Goal: Check status: Check status

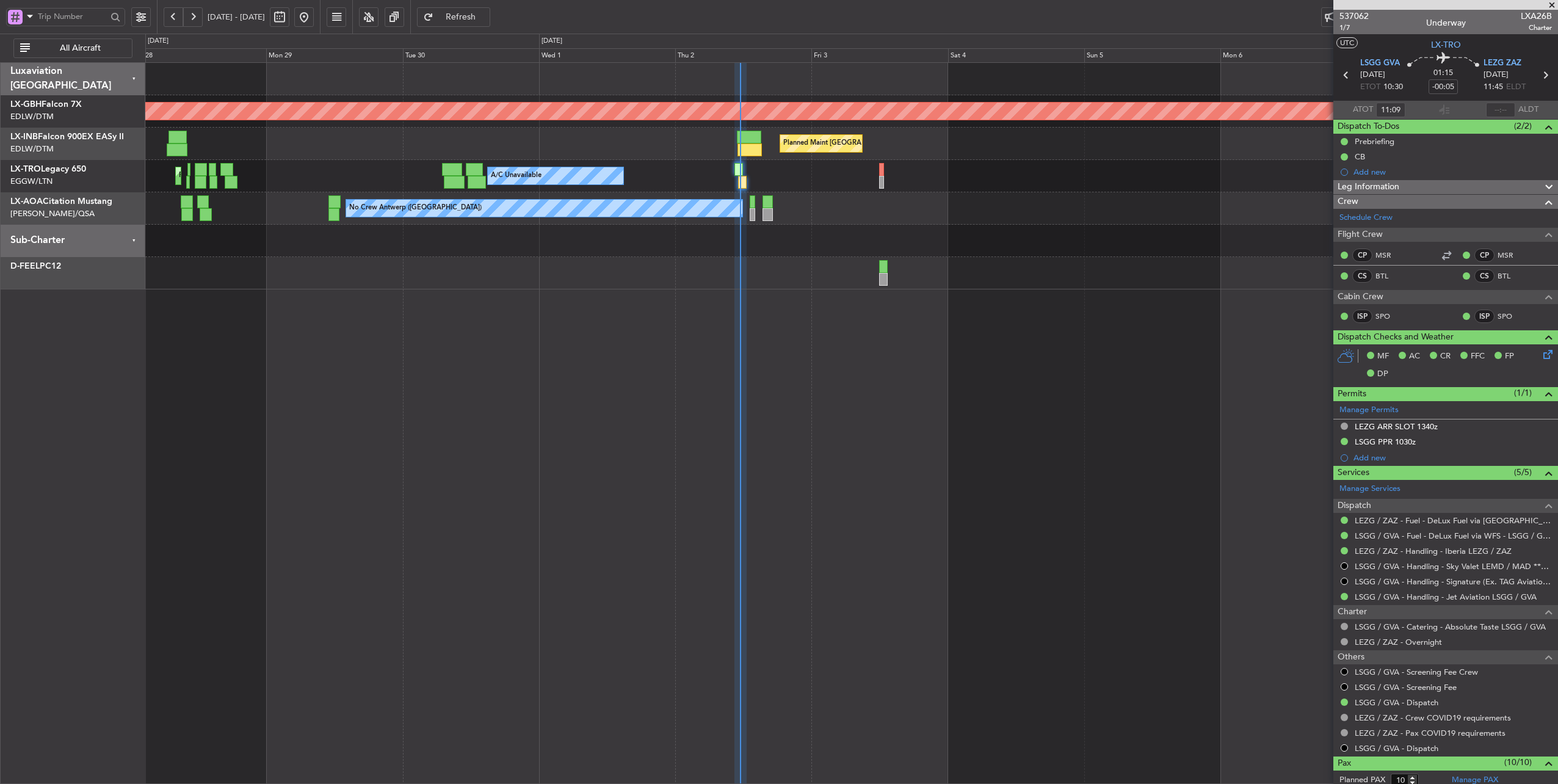
click at [875, 179] on div "A/C Unavailable Planned Maint [GEOGRAPHIC_DATA] ([GEOGRAPHIC_DATA])" at bounding box center [852, 176] width 1413 height 32
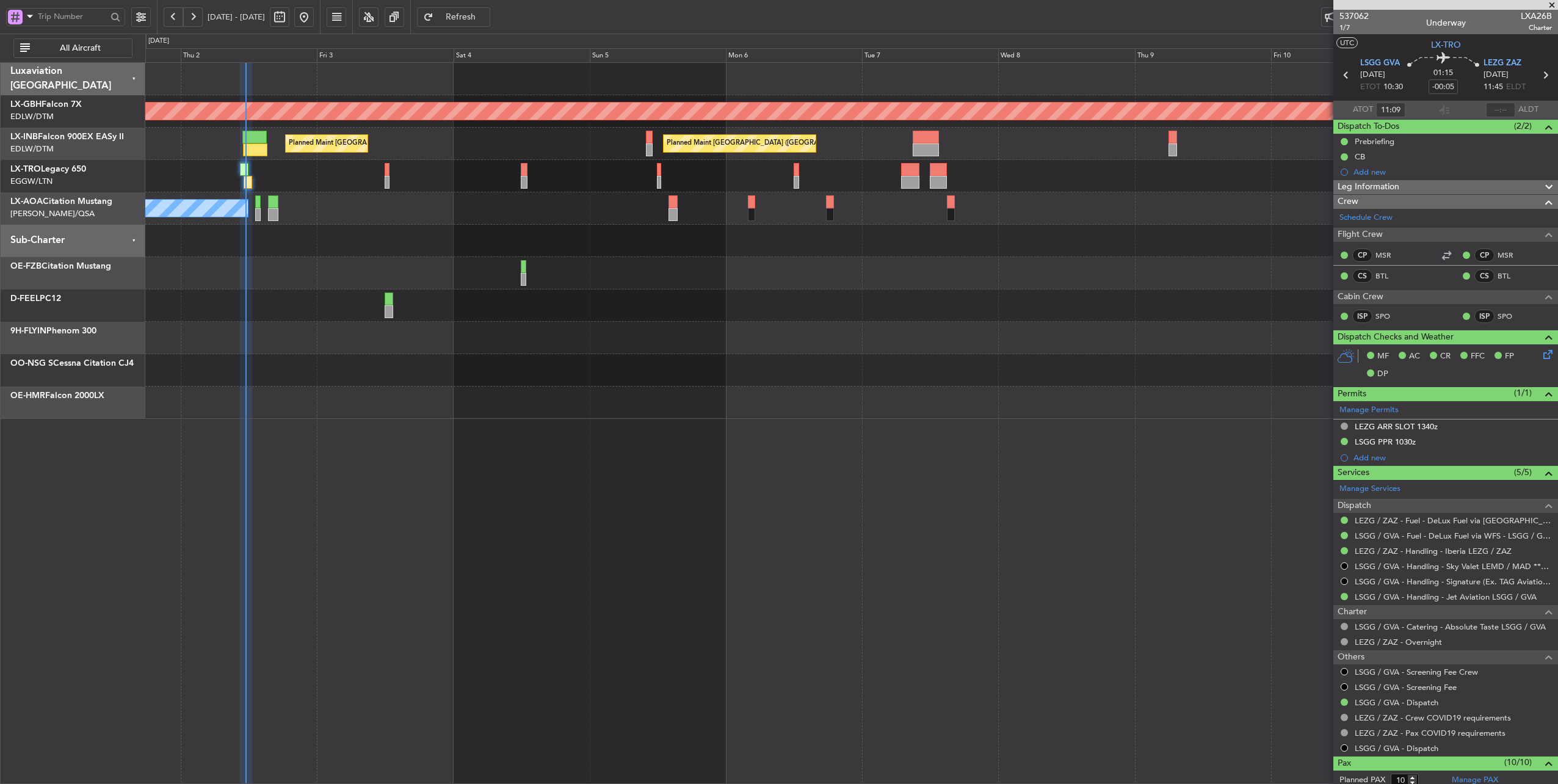
click at [570, 372] on div "Planned Maint Nurnberg Planned Maint [GEOGRAPHIC_DATA] Planned Maint [GEOGRAPHI…" at bounding box center [852, 241] width 1413 height 356
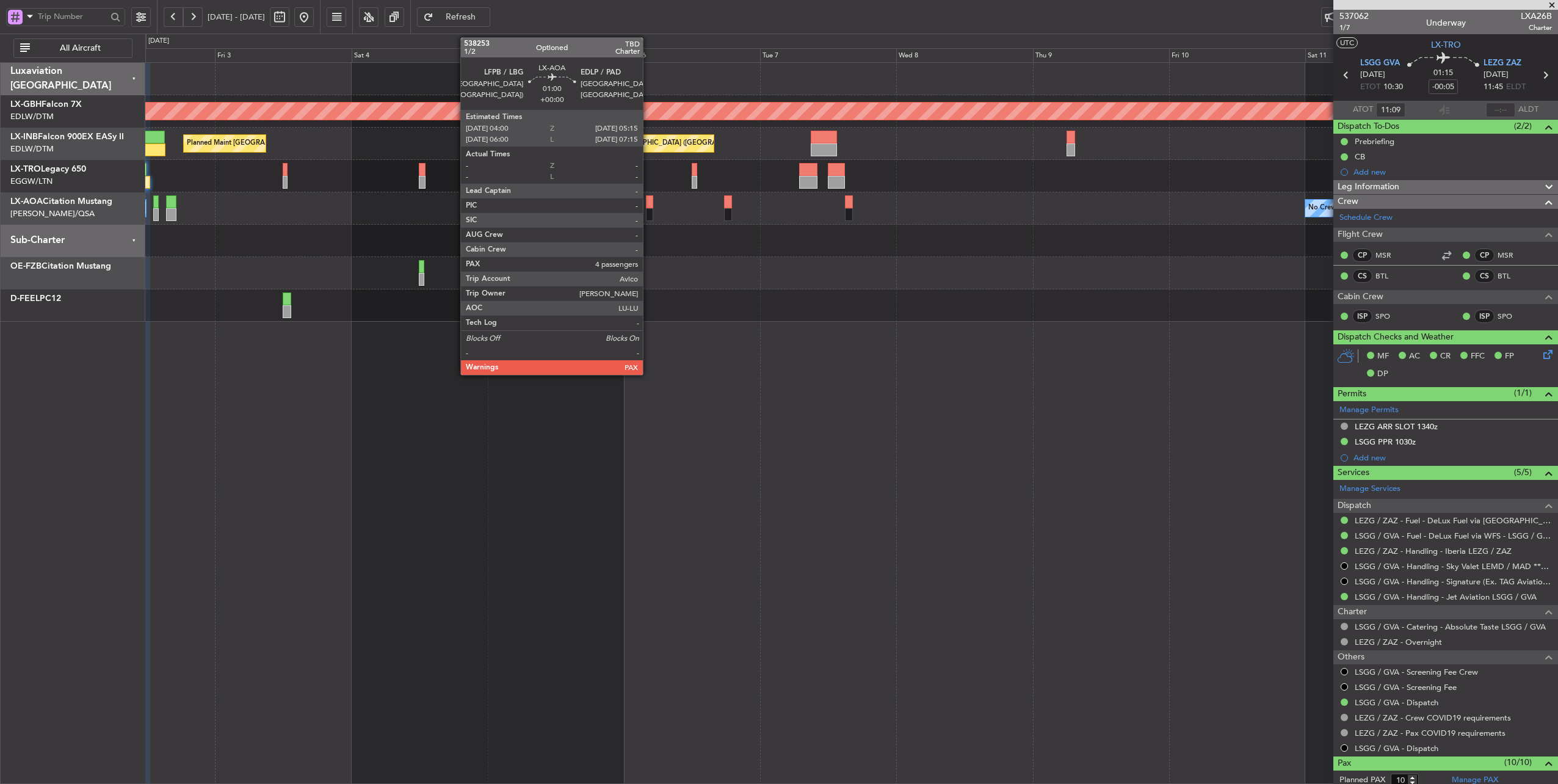
click at [649, 211] on div at bounding box center [649, 215] width 7 height 13
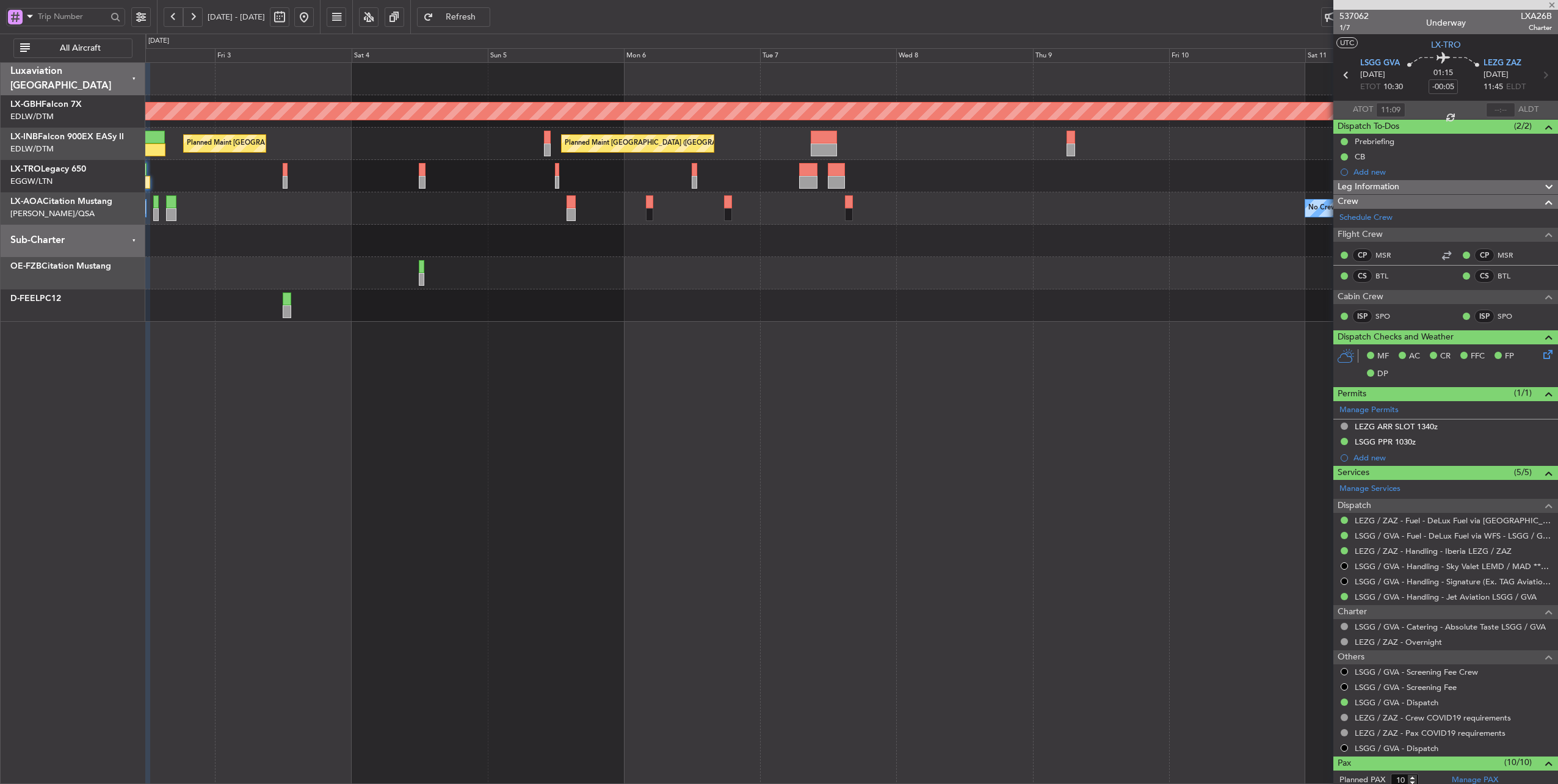
type input "4"
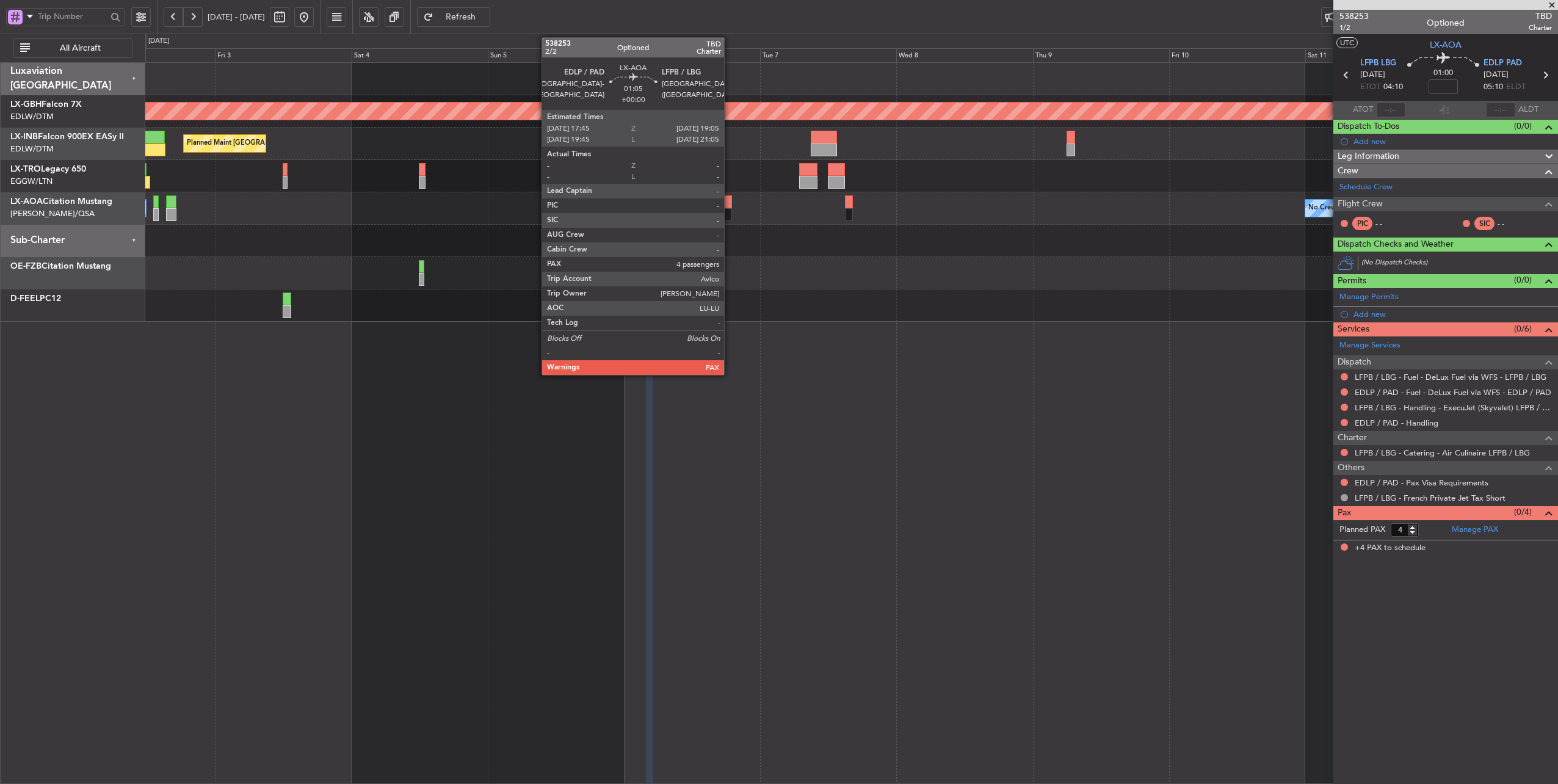
click at [730, 204] on div at bounding box center [727, 201] width 8 height 13
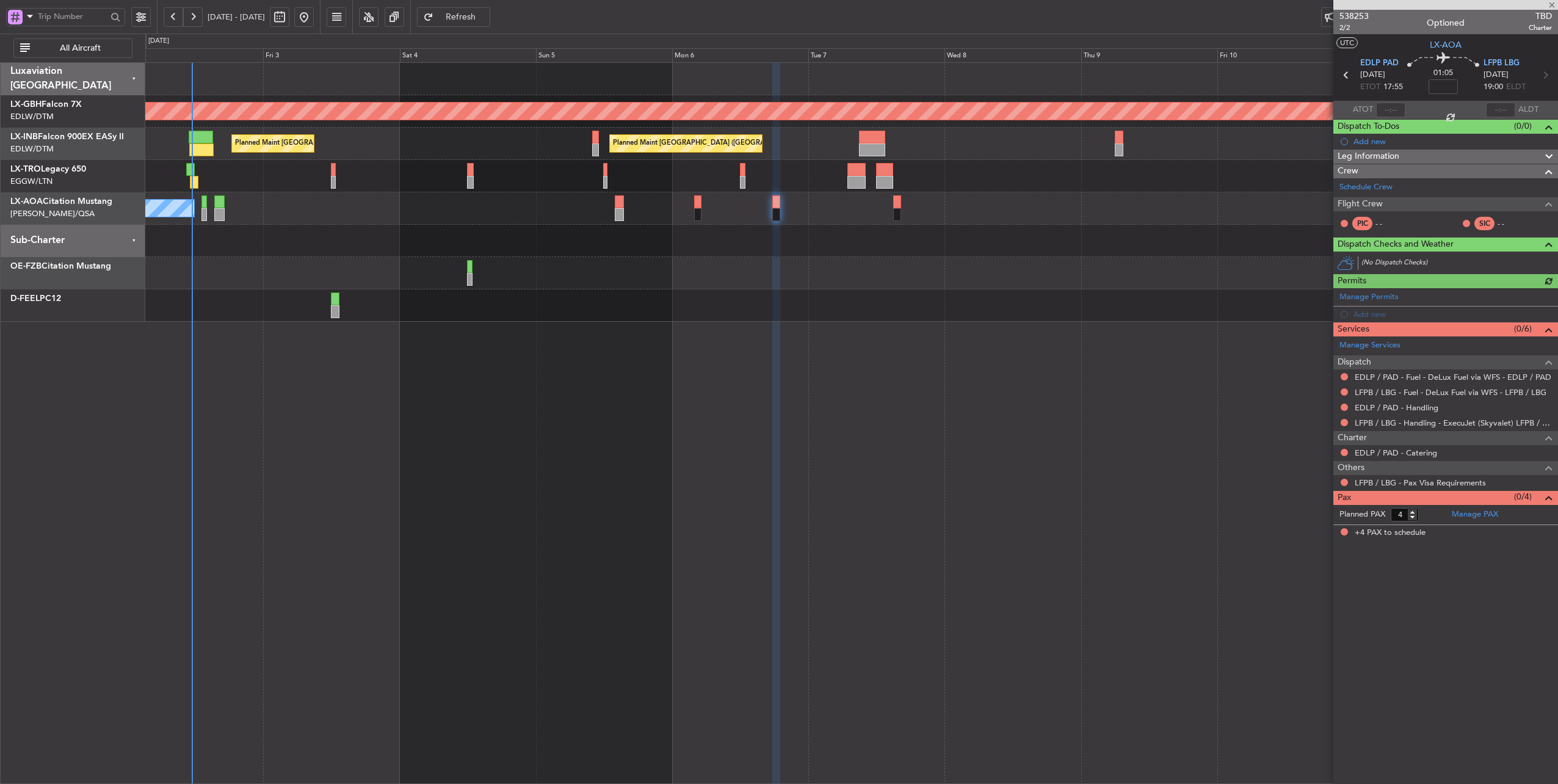
click at [516, 215] on div "No Crew Antwerp ([GEOGRAPHIC_DATA]) No Crew [GEOGRAPHIC_DATA] ([GEOGRAPHIC_DATA…" at bounding box center [852, 208] width 1413 height 32
click at [637, 212] on div "No Crew Antwerp ([GEOGRAPHIC_DATA]) No Crew [GEOGRAPHIC_DATA] ([GEOGRAPHIC_DATA…" at bounding box center [852, 208] width 1413 height 32
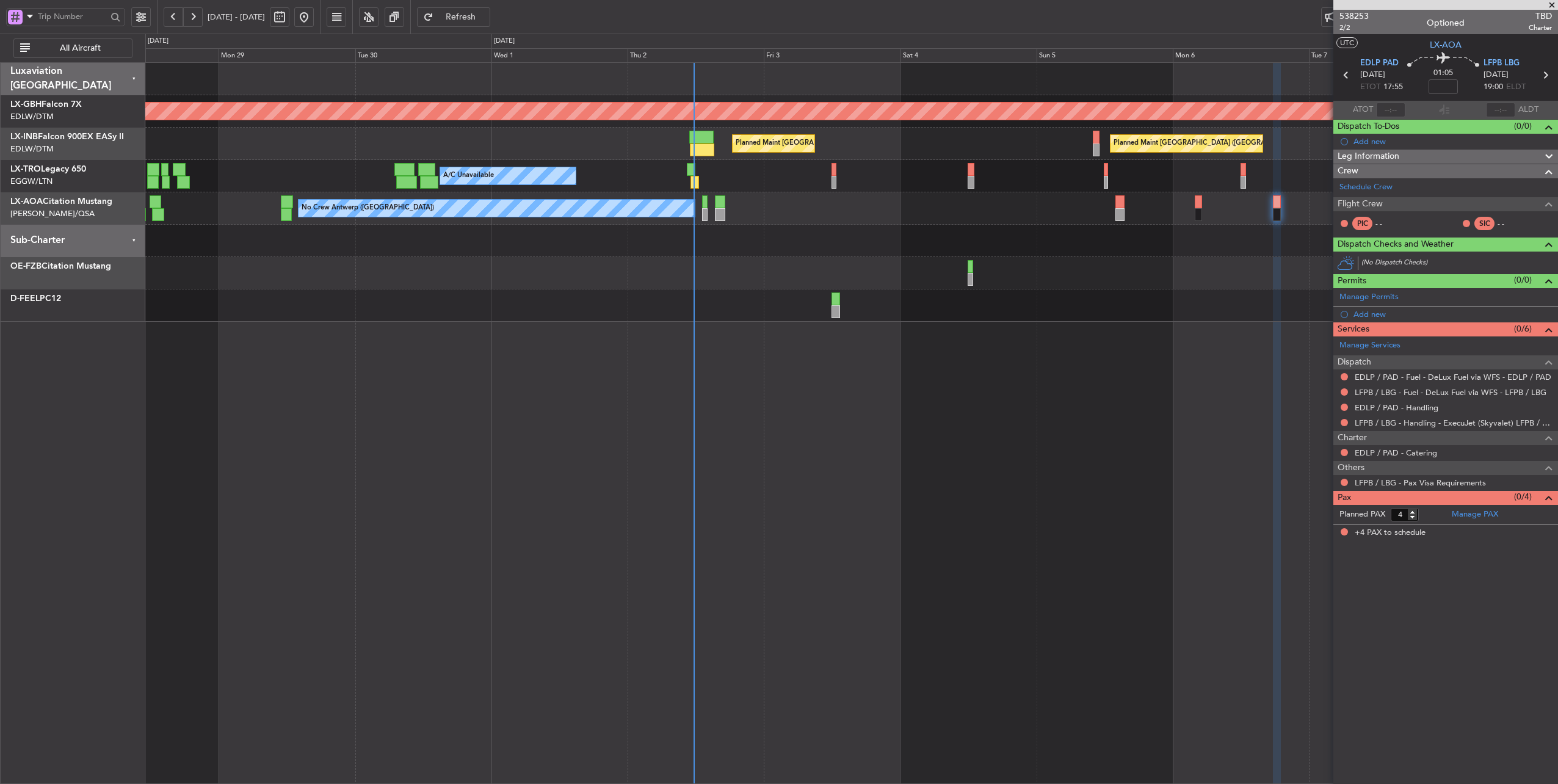
click at [939, 234] on div "Planned Maint Nurnberg Planned Maint [GEOGRAPHIC_DATA] ([GEOGRAPHIC_DATA]) Plan…" at bounding box center [852, 192] width 1413 height 258
